Goal: Information Seeking & Learning: Learn about a topic

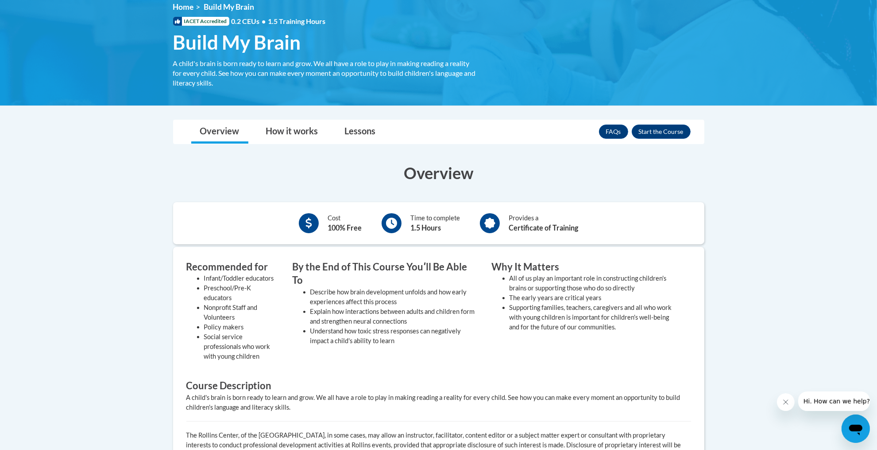
scroll to position [132, 0]
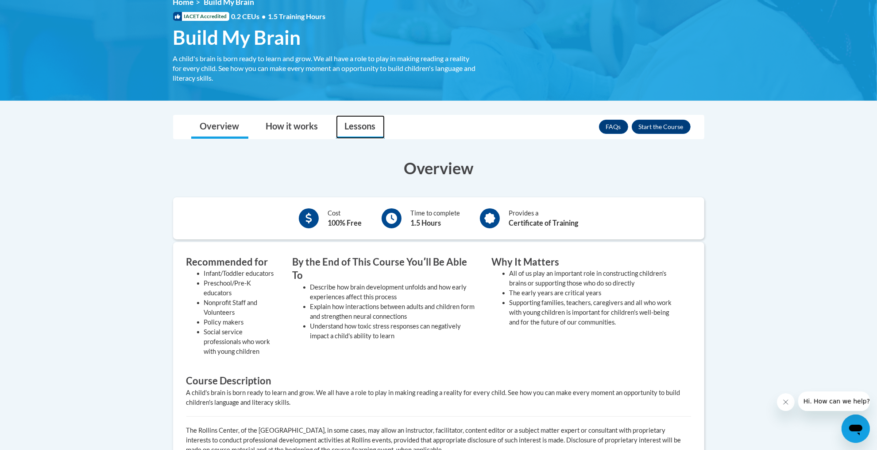
click at [373, 126] on link "Lessons" at bounding box center [360, 126] width 49 height 23
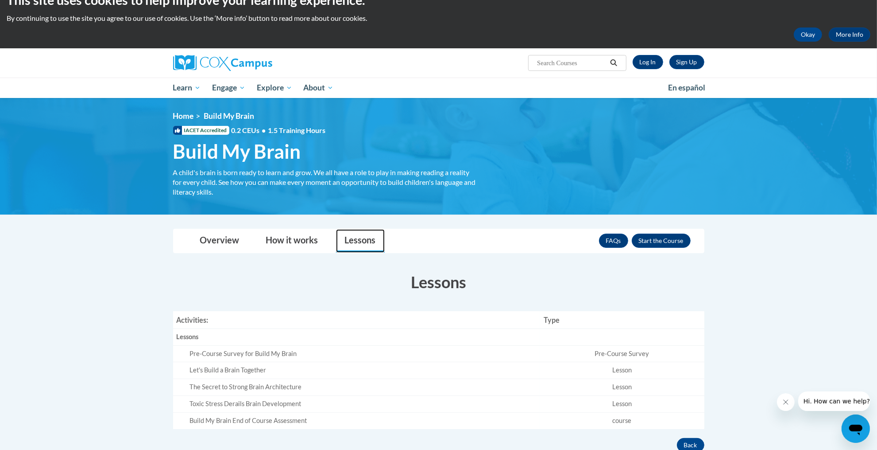
scroll to position [9, 0]
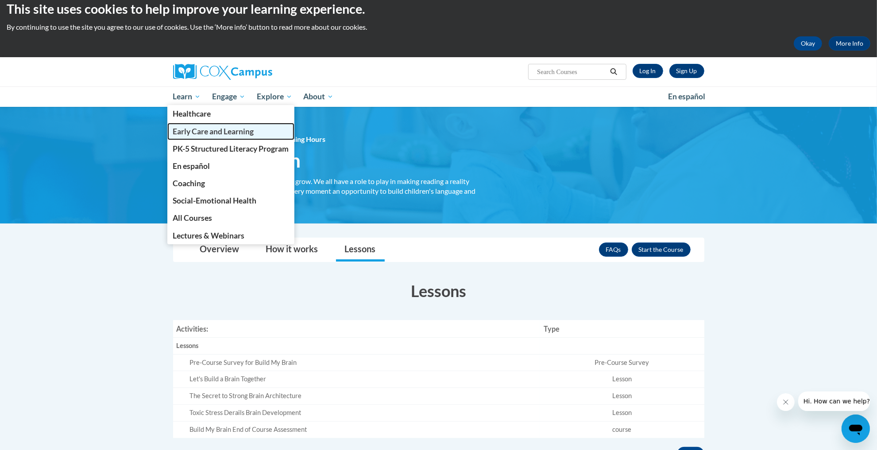
click at [198, 132] on span "Early Care and Learning" at bounding box center [213, 131] width 81 height 9
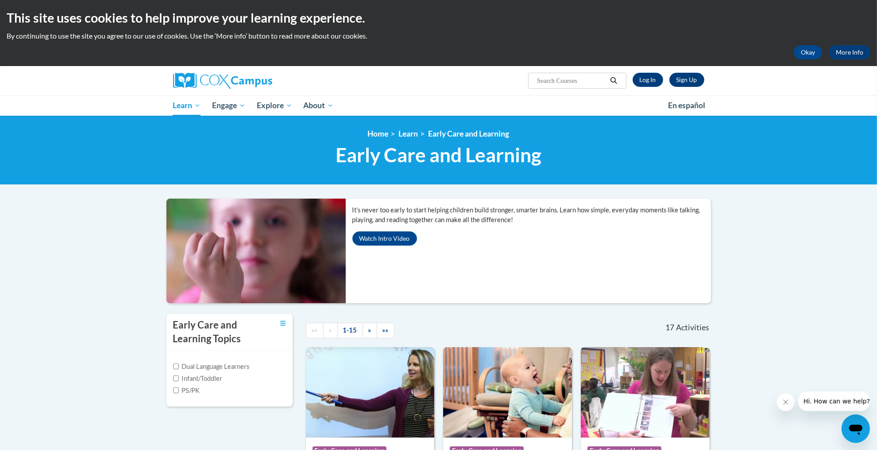
click at [192, 382] on label "Infant/Toddler" at bounding box center [198, 378] width 50 height 10
click at [179, 381] on input "Infant/Toddler" at bounding box center [176, 378] width 6 height 6
checkbox input "true"
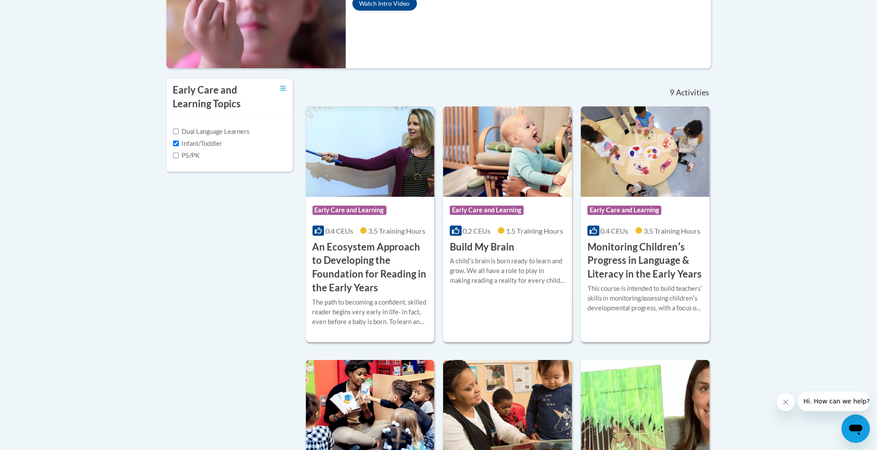
scroll to position [239, 0]
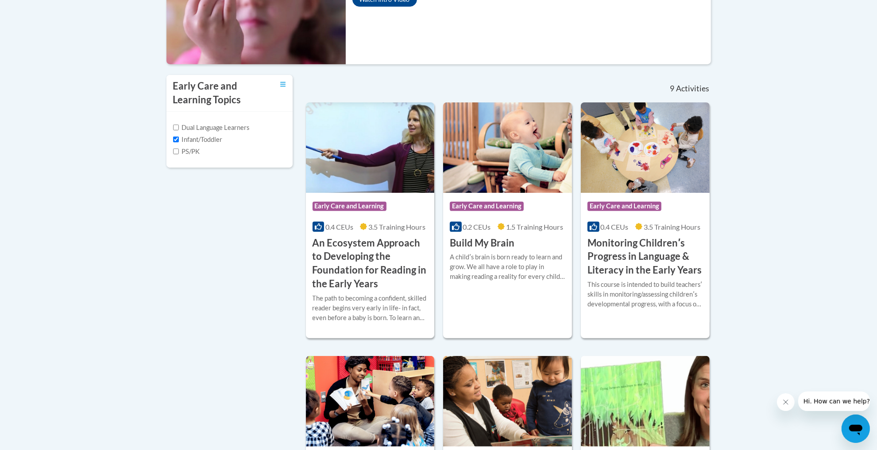
click at [875, 163] on body "This site uses cookies to help improve your learning experience. By continuing …" at bounding box center [438, 375] width 877 height 1229
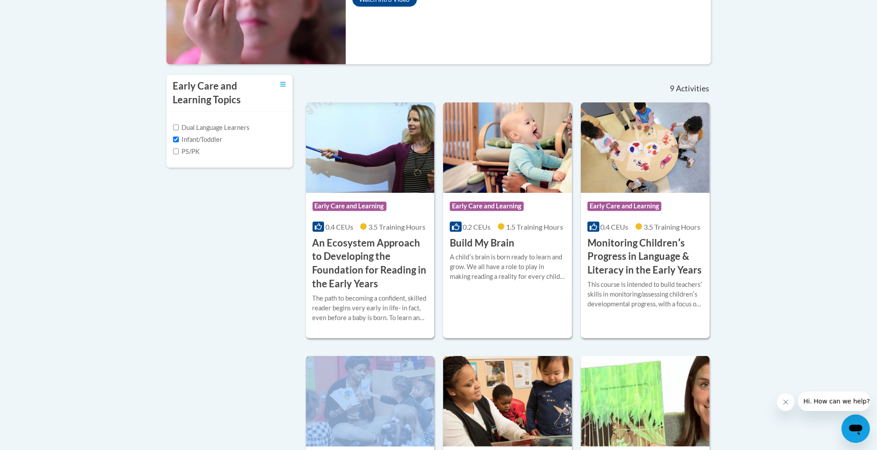
click at [875, 163] on body "This site uses cookies to help improve your learning experience. By continuing …" at bounding box center [438, 375] width 877 height 1229
drag, startPoint x: 885, startPoint y: 153, endPoint x: 874, endPoint y: 252, distance: 99.3
click at [874, 252] on body "This site uses cookies to help improve your learning experience. By continuing …" at bounding box center [438, 375] width 877 height 1229
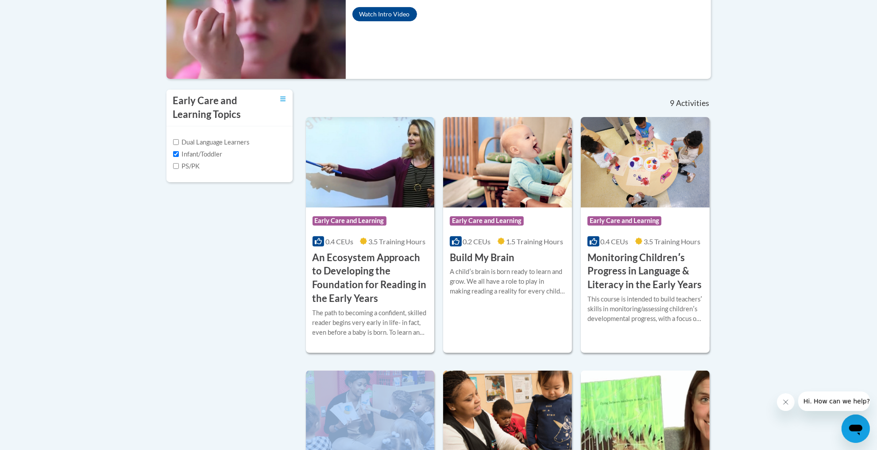
scroll to position [230, 0]
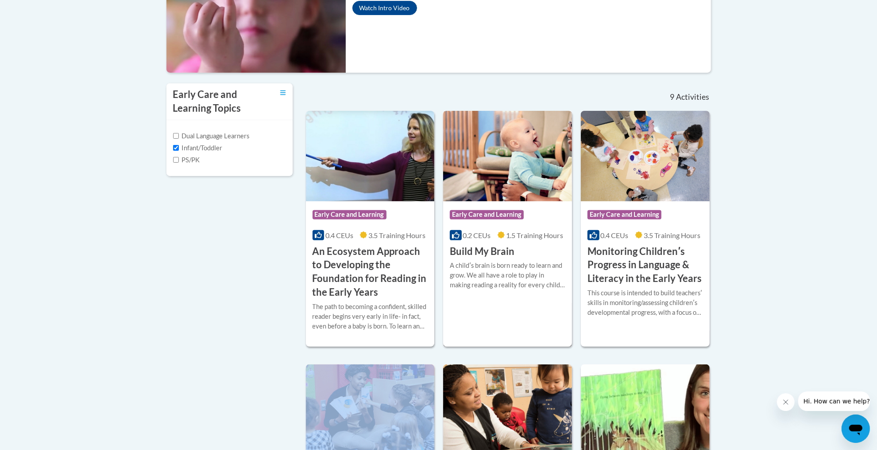
click at [500, 257] on h3 "Build My Brain" at bounding box center [482, 251] width 65 height 14
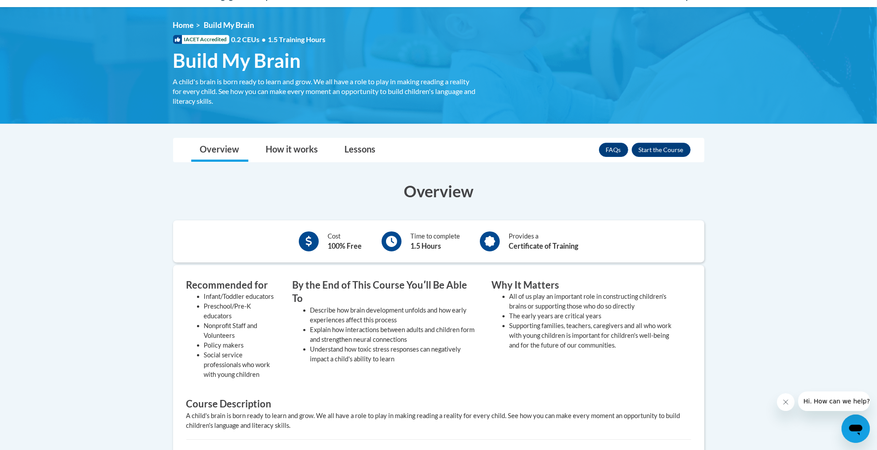
scroll to position [133, 0]
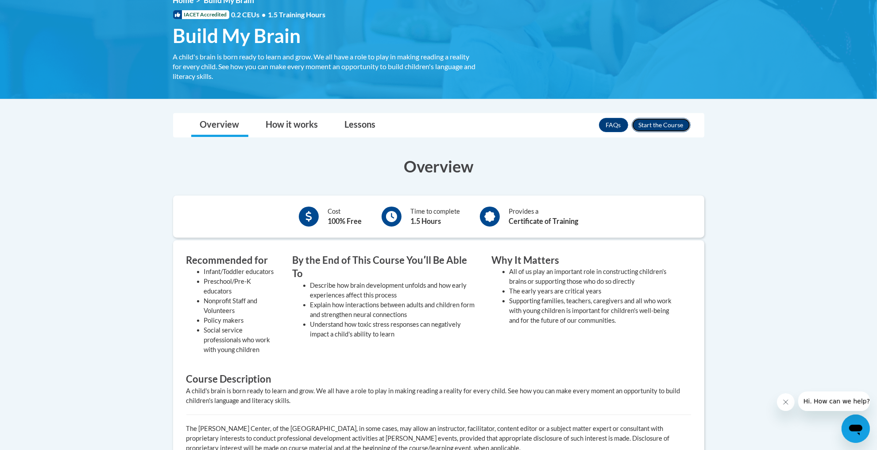
click at [665, 123] on button "Enroll" at bounding box center [661, 125] width 59 height 14
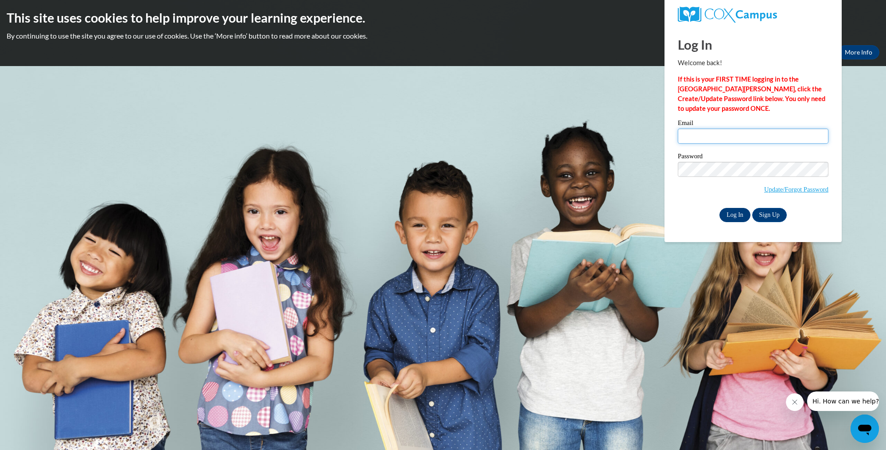
type input "anna.pumphrey@outlook.com"
click at [742, 216] on input "Log In" at bounding box center [734, 215] width 31 height 14
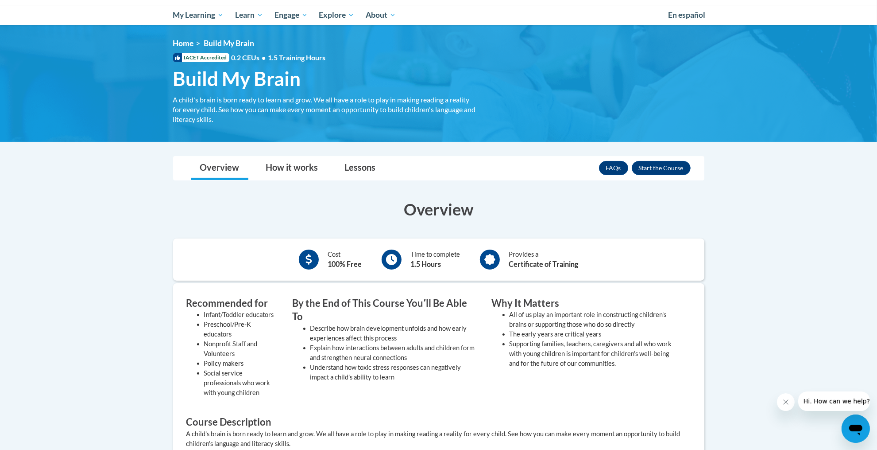
scroll to position [105, 0]
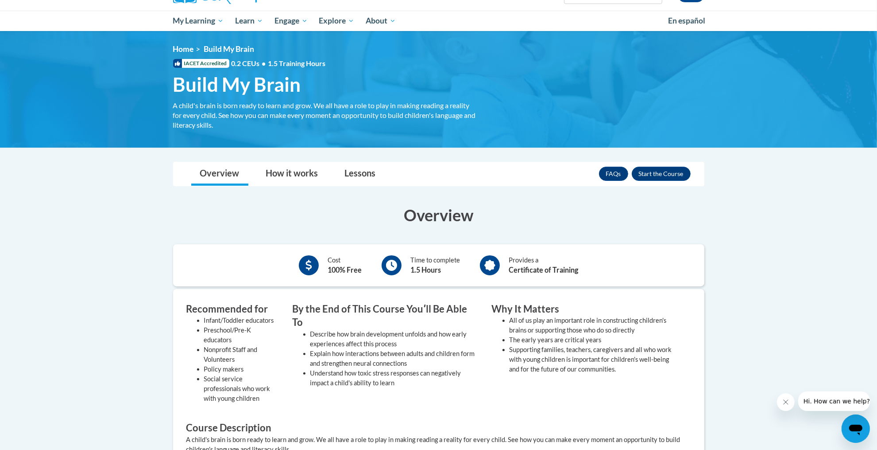
drag, startPoint x: 885, startPoint y: 72, endPoint x: 885, endPoint y: 108, distance: 35.9
click at [877, 102] on html "This site uses cookies to help improve your learning experience. By continuing …" at bounding box center [438, 140] width 877 height 450
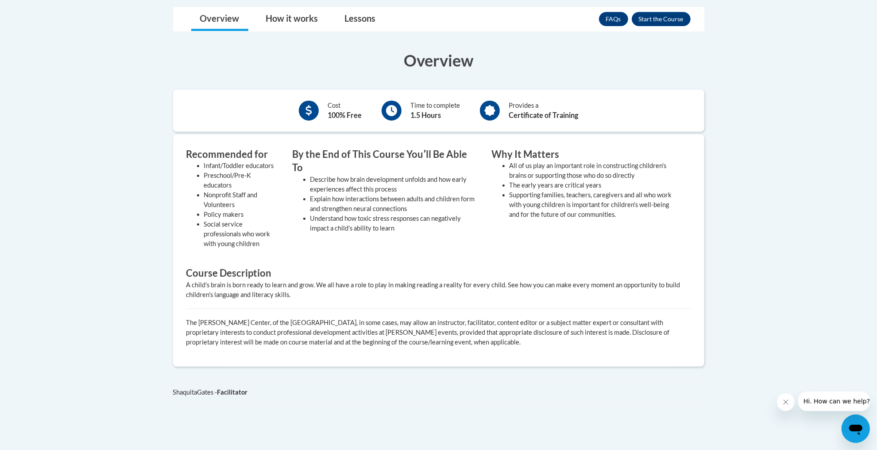
scroll to position [247, 0]
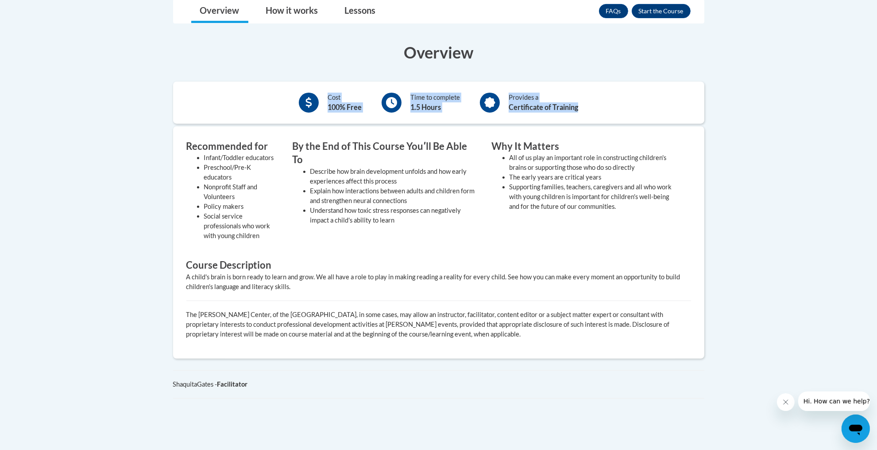
drag, startPoint x: 878, startPoint y: 58, endPoint x: 881, endPoint y: 66, distance: 8.0
click at [814, 217] on body "This site uses cookies to help improve your learning experience. By continuing …" at bounding box center [438, 185] width 877 height 865
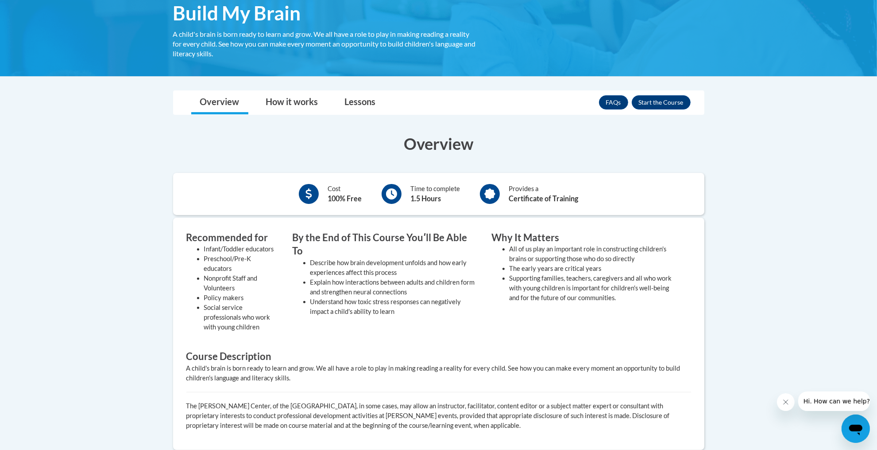
scroll to position [157, 0]
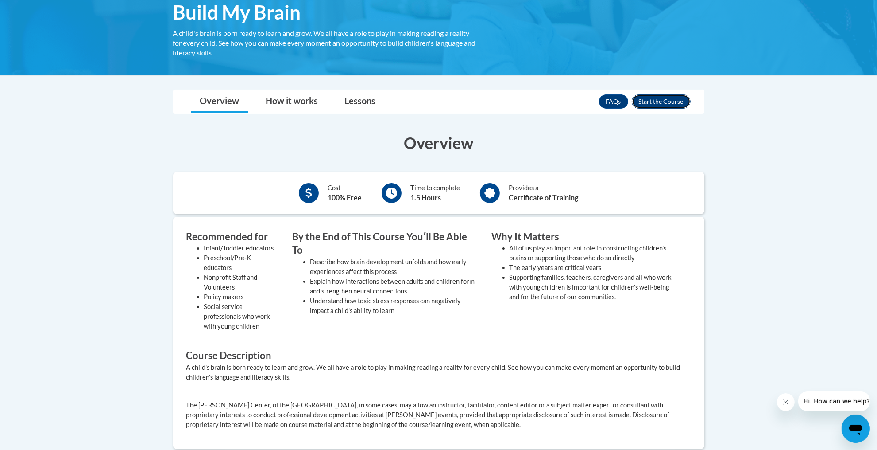
click at [671, 101] on button "Enroll" at bounding box center [661, 101] width 59 height 14
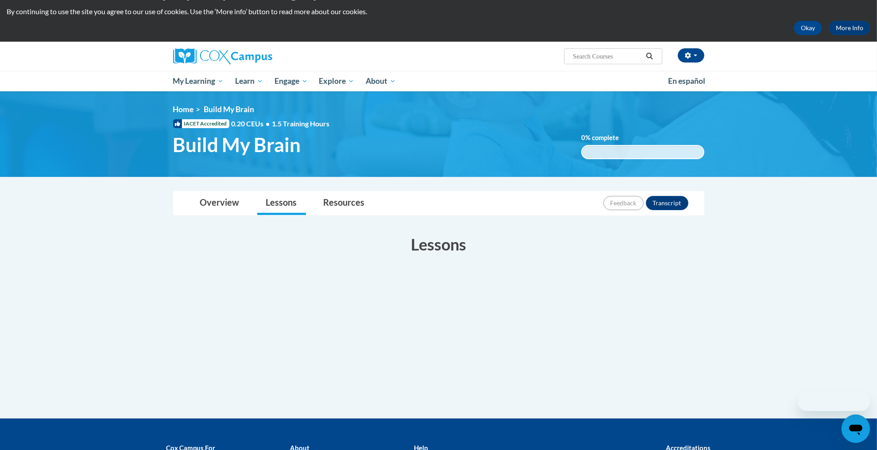
scroll to position [25, 0]
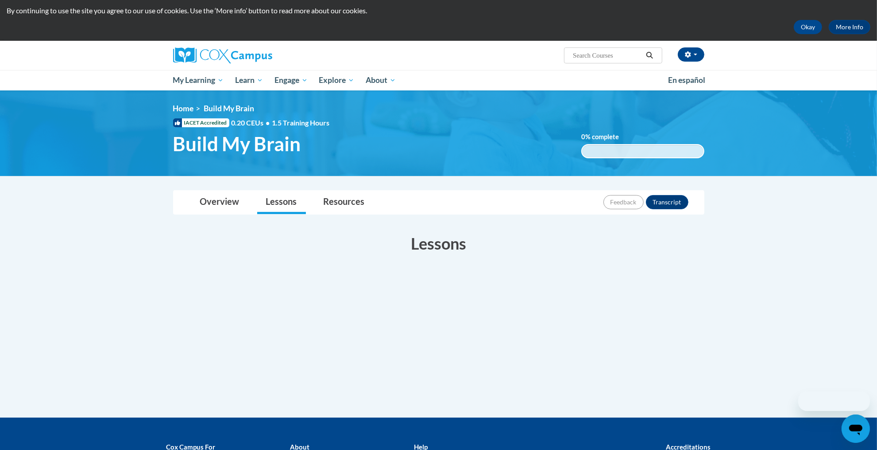
click at [877, 116] on html "This site uses cookies to help improve your learning experience. By continuing …" at bounding box center [438, 200] width 877 height 450
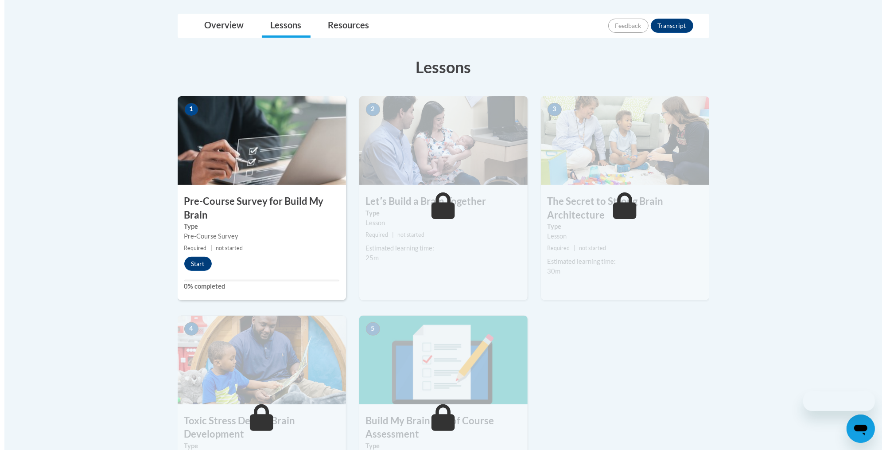
scroll to position [204, 0]
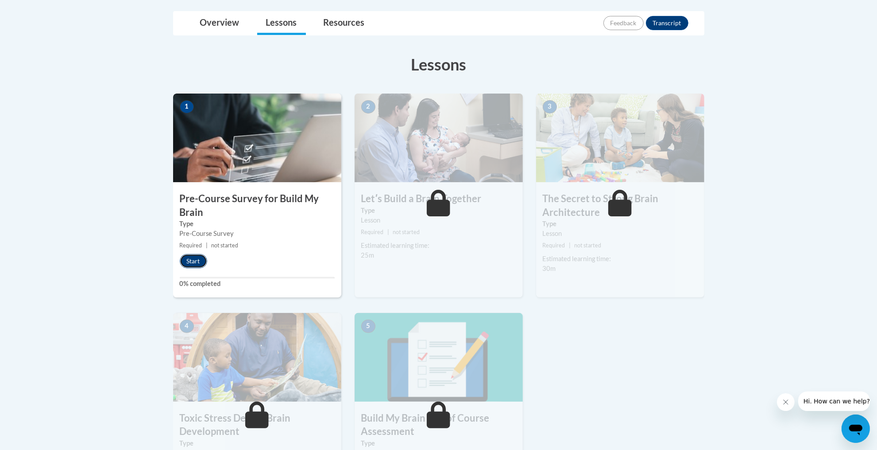
click at [184, 256] on button "Start" at bounding box center [193, 261] width 27 height 14
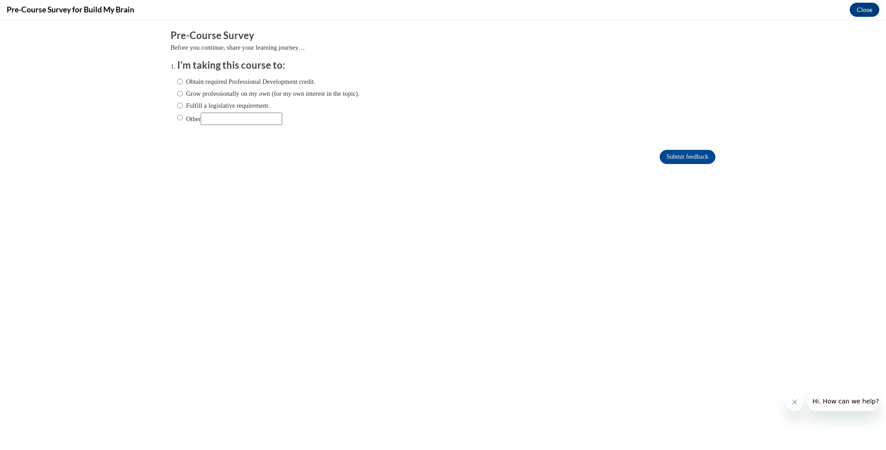
scroll to position [0, 0]
click at [192, 97] on label "Grow professionally on my own (for my own interest in the topic)." at bounding box center [268, 94] width 182 height 10
click at [183, 97] on input "Grow professionally on my own (for my own interest in the topic)." at bounding box center [180, 94] width 6 height 10
radio input "true"
click at [671, 159] on input "Submit feedback" at bounding box center [687, 157] width 56 height 14
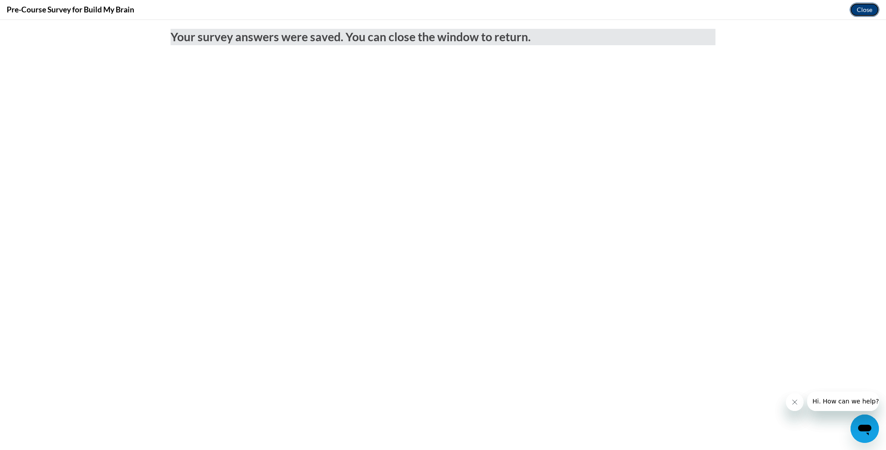
click at [861, 12] on button "Close" at bounding box center [864, 10] width 30 height 14
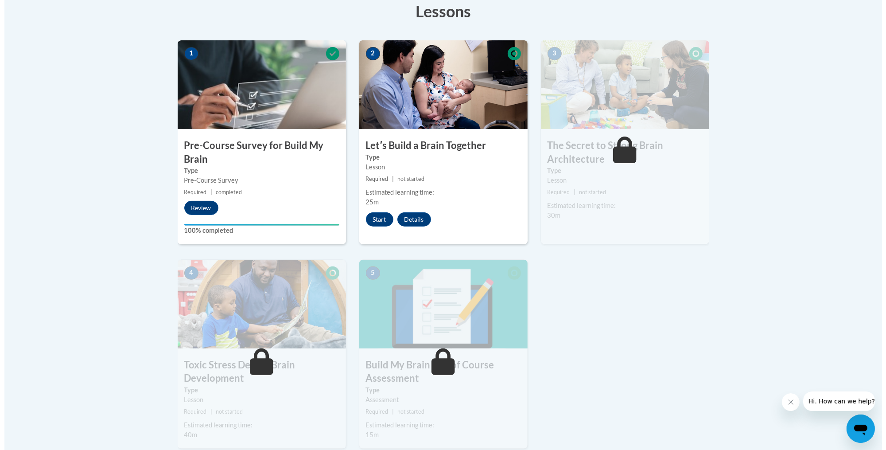
scroll to position [259, 0]
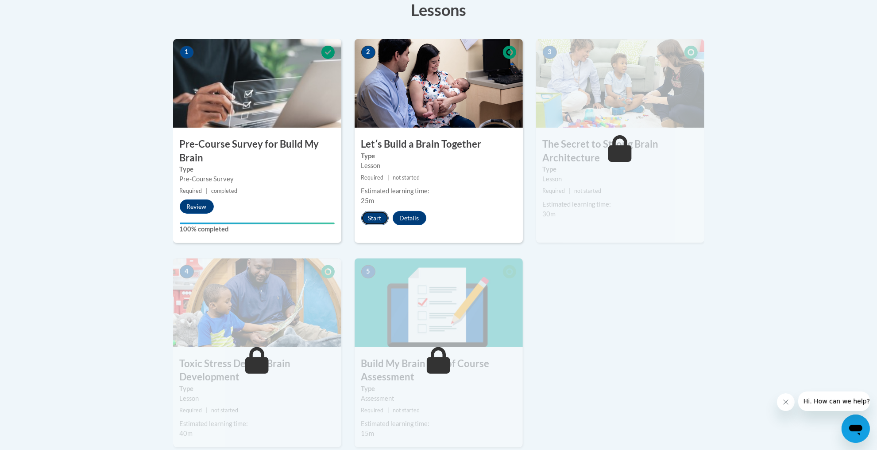
click at [375, 220] on button "Start" at bounding box center [374, 218] width 27 height 14
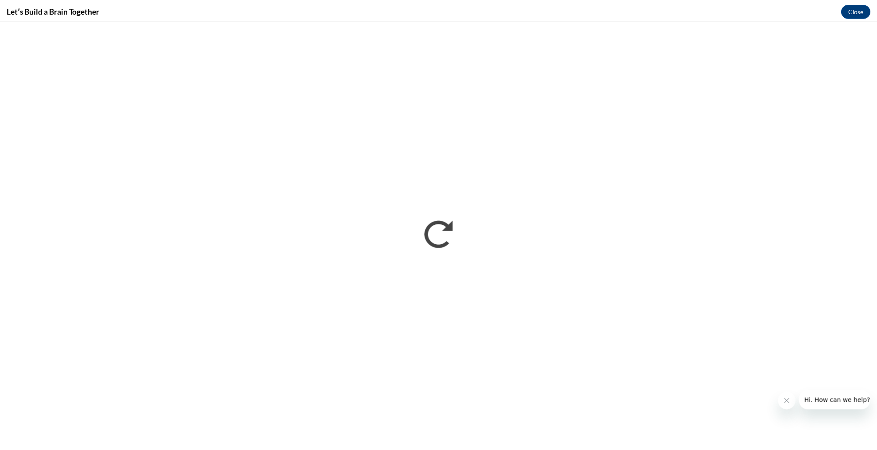
scroll to position [0, 0]
click at [795, 407] on button "Close message from company" at bounding box center [795, 402] width 18 height 18
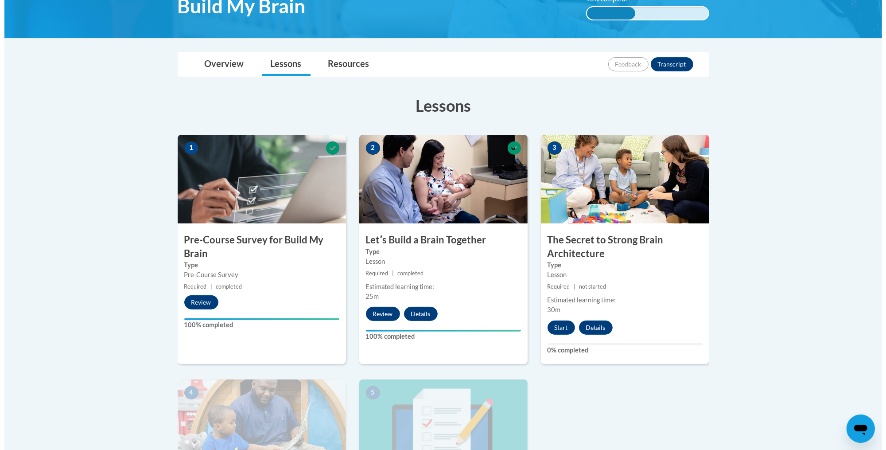
scroll to position [161, 0]
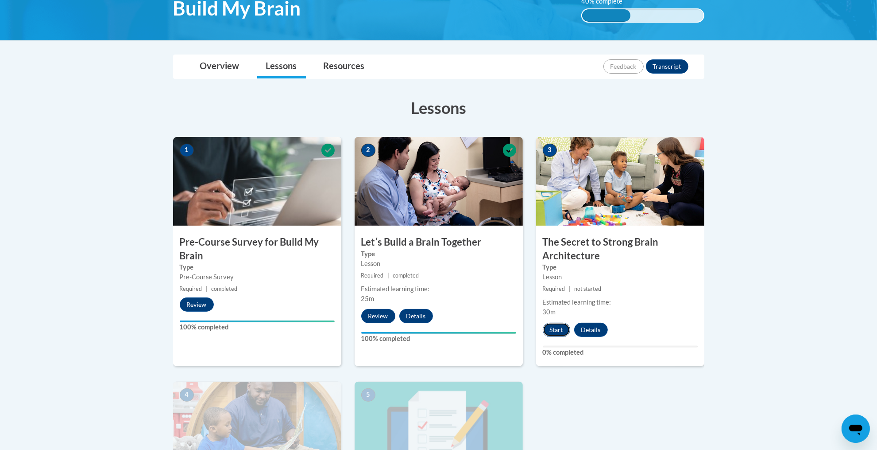
click at [557, 328] on button "Start" at bounding box center [556, 329] width 27 height 14
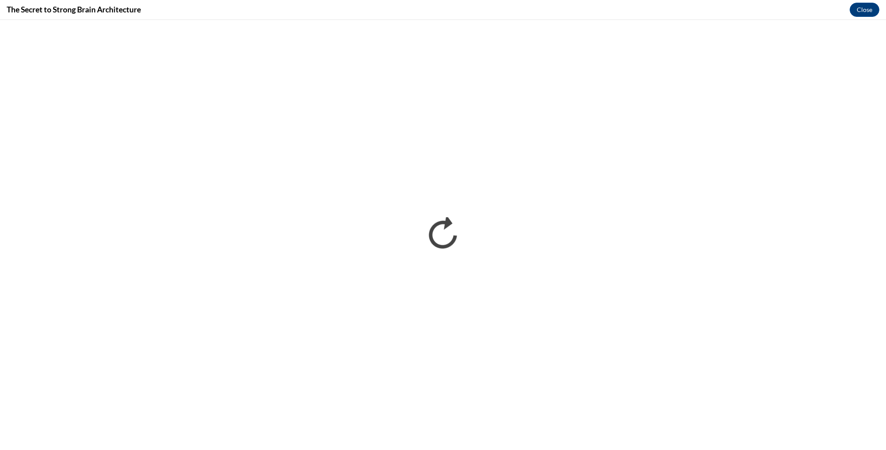
scroll to position [0, 0]
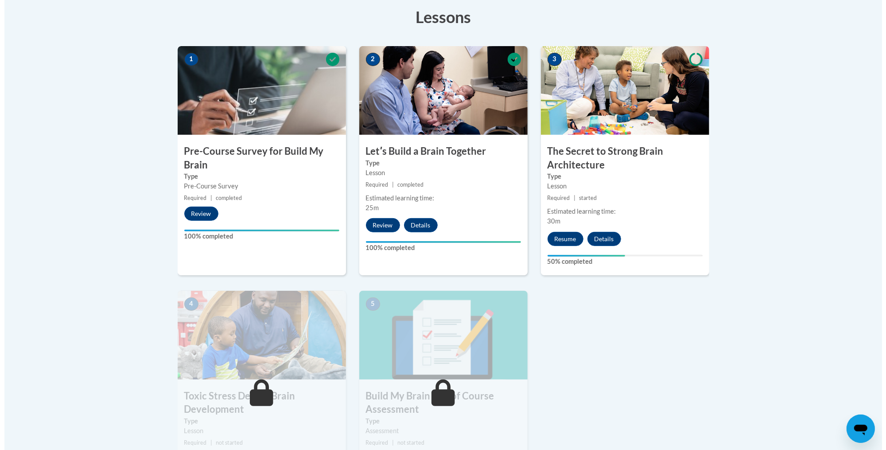
scroll to position [179, 0]
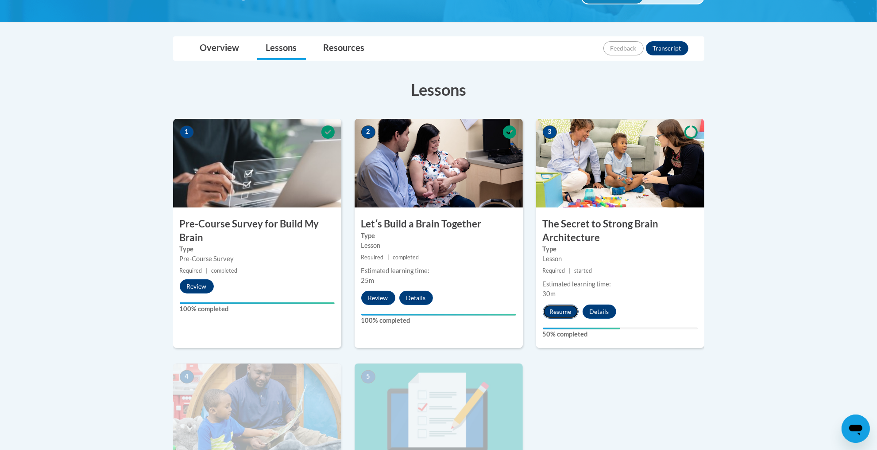
click at [555, 314] on button "Resume" at bounding box center [561, 311] width 36 height 14
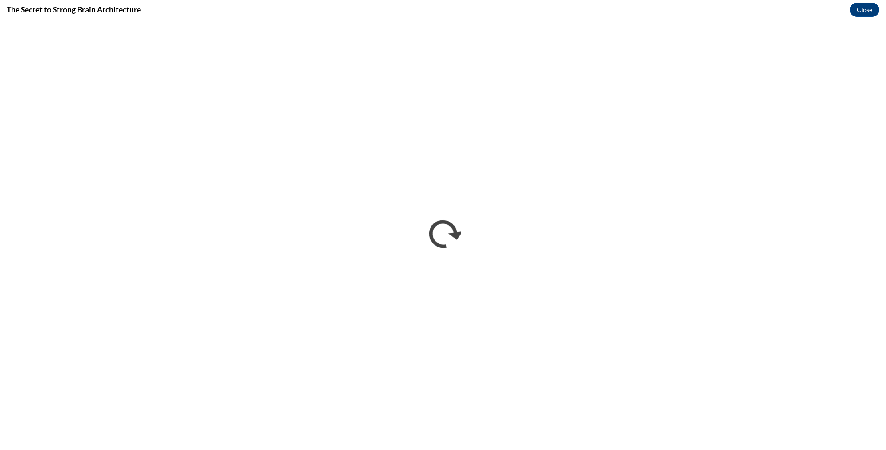
scroll to position [0, 0]
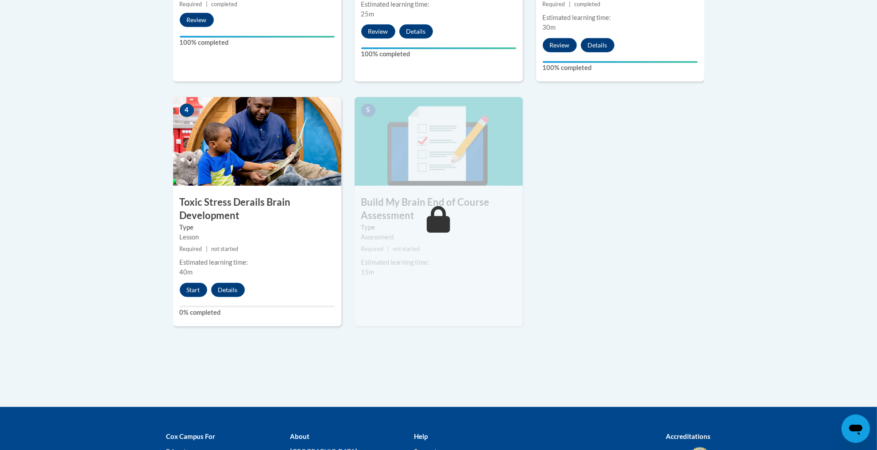
scroll to position [432, 0]
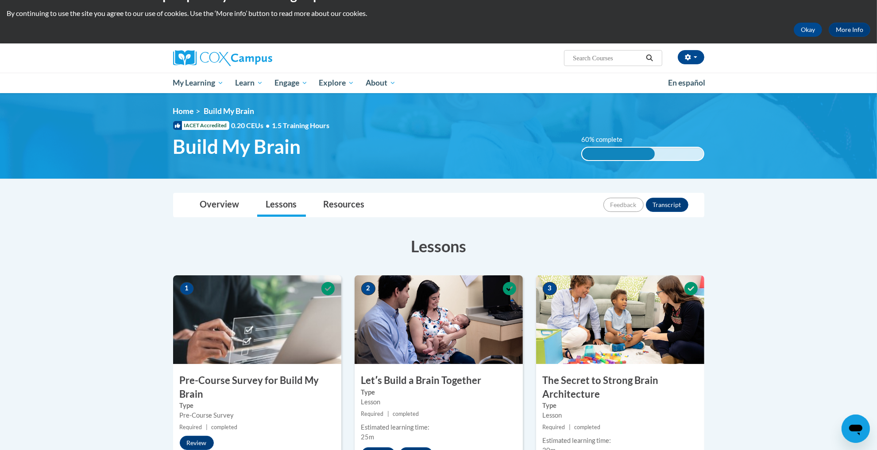
drag, startPoint x: 885, startPoint y: 139, endPoint x: 885, endPoint y: 16, distance: 123.1
click at [877, 16] on html "This site uses cookies to help improve your learning experience. By continuing …" at bounding box center [438, 202] width 877 height 450
